Goal: Navigation & Orientation: Find specific page/section

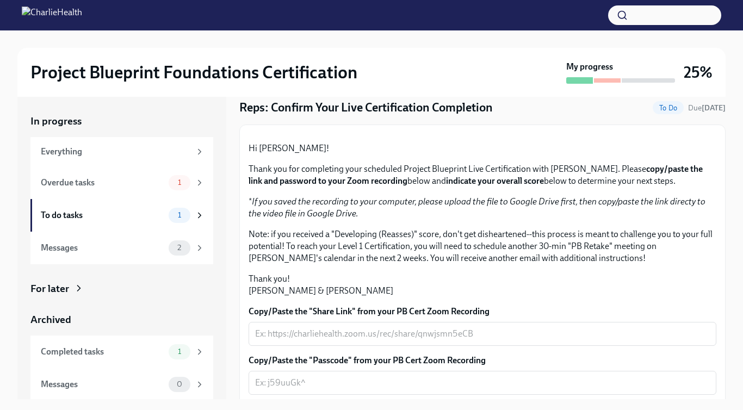
scroll to position [42, 0]
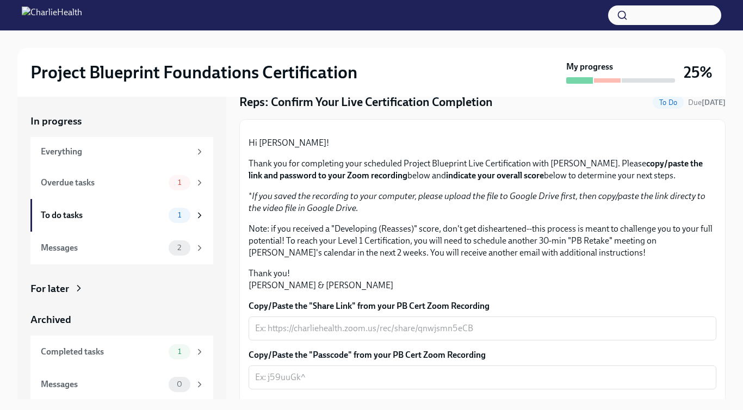
click at [577, 80] on div at bounding box center [579, 80] width 27 height 7
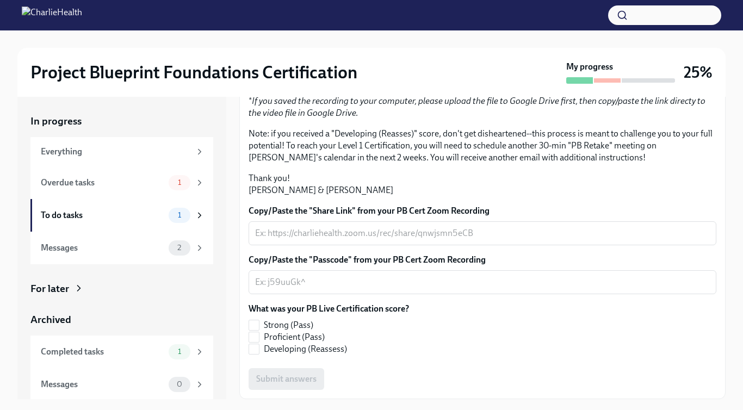
scroll to position [251, 0]
click at [137, 183] on div "Overdue tasks" at bounding box center [103, 183] width 124 height 12
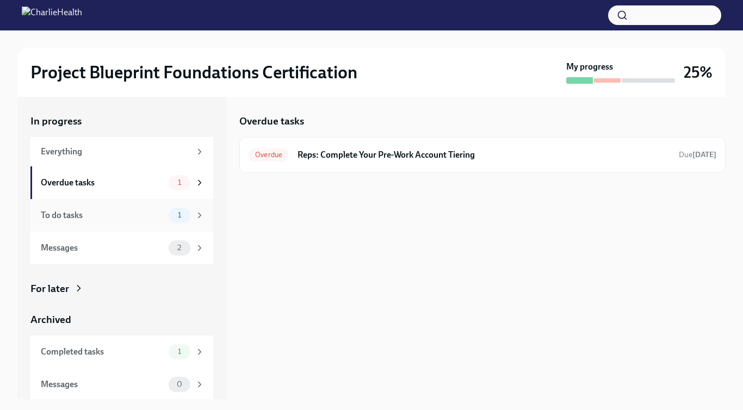
click at [128, 208] on div "To do tasks 1" at bounding box center [123, 215] width 164 height 15
click at [133, 178] on div "Overdue tasks" at bounding box center [103, 183] width 124 height 12
click at [129, 235] on div "Messages 2" at bounding box center [121, 248] width 183 height 33
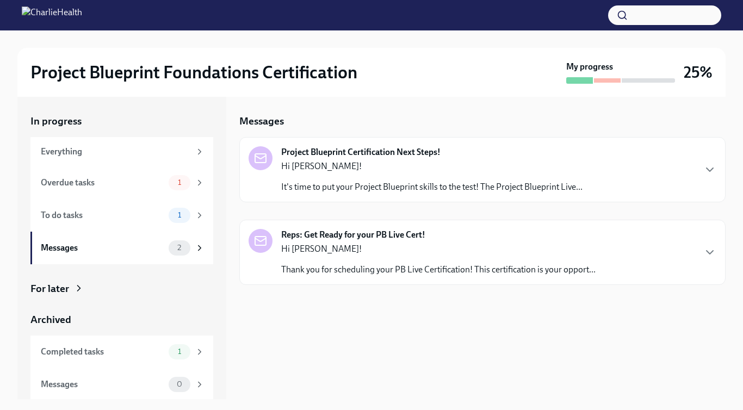
click at [322, 181] on p "It's time to put your Project Blueprint skills to the test! The Project Bluepri…" at bounding box center [431, 187] width 301 height 12
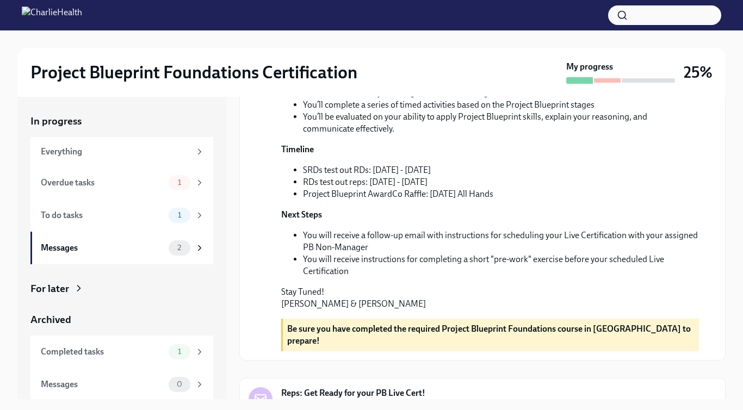
scroll to position [347, 0]
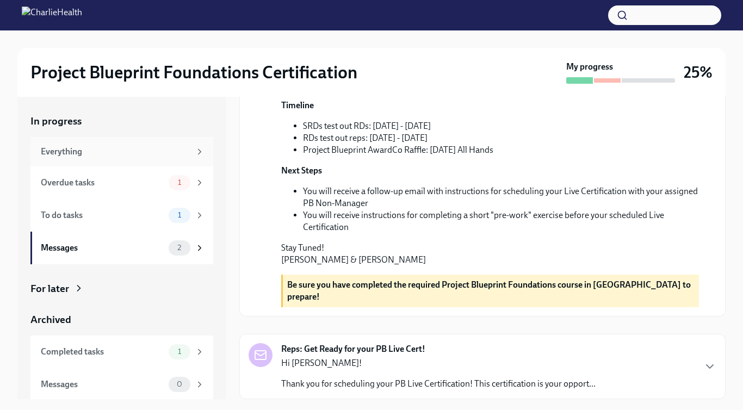
click at [131, 156] on div "Everything" at bounding box center [116, 152] width 150 height 12
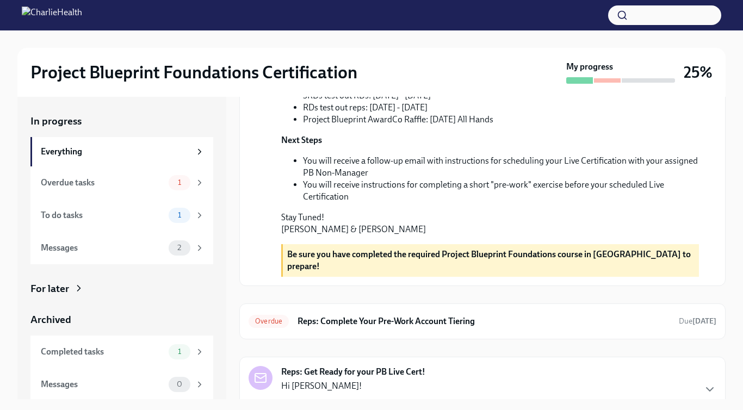
scroll to position [286, 0]
